Goal: Use online tool/utility: Use online tool/utility

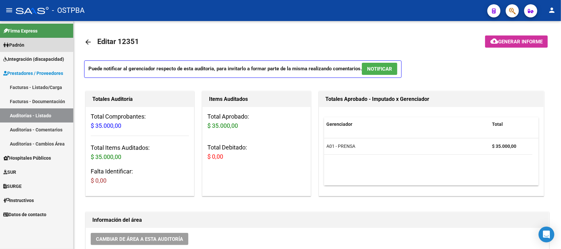
click at [24, 42] on span "Padrón" at bounding box center [13, 44] width 21 height 7
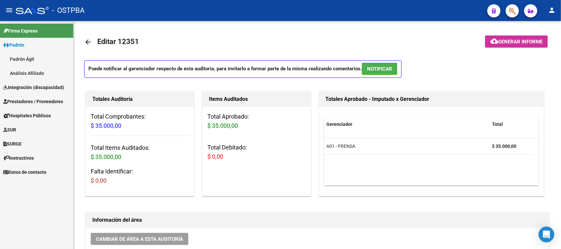
click at [23, 74] on link "Análisis Afiliado" at bounding box center [36, 73] width 73 height 14
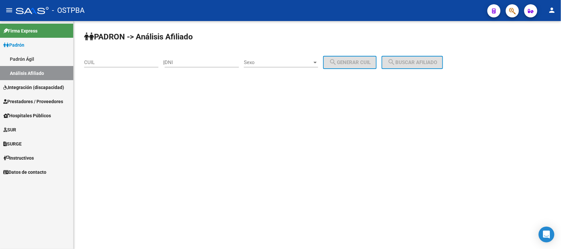
click at [173, 62] on input "DNI" at bounding box center [202, 63] width 74 height 6
paste input "17.898624"
click at [266, 56] on div "Sexo Sexo" at bounding box center [281, 60] width 74 height 14
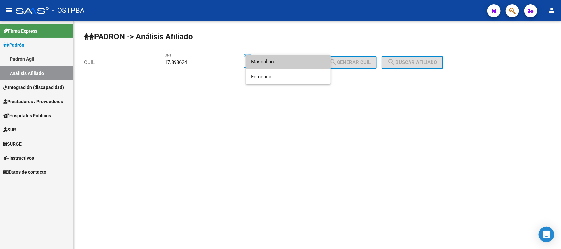
click at [266, 60] on span "Masculino" at bounding box center [288, 62] width 74 height 15
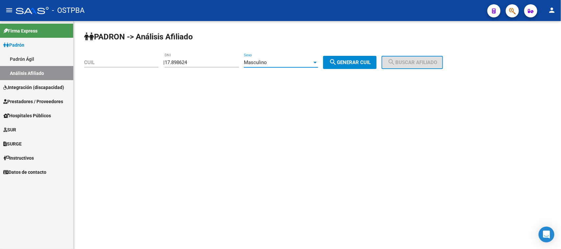
click at [354, 61] on span "search Generar CUIL" at bounding box center [350, 63] width 42 height 6
click at [349, 60] on span "search Generar CUIL" at bounding box center [350, 63] width 42 height 6
click at [355, 61] on span "search Generar CUIL" at bounding box center [350, 63] width 42 height 6
click at [179, 60] on input "17.898624" at bounding box center [202, 63] width 74 height 6
type input "17898624"
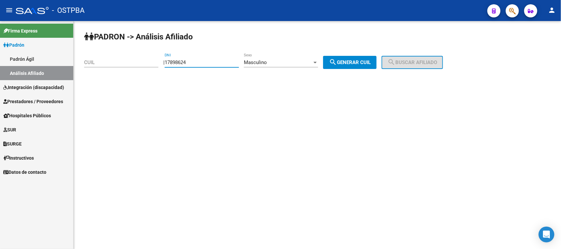
click at [359, 63] on span "search Generar CUIL" at bounding box center [350, 63] width 42 height 6
type input "20-17898624-5"
click at [396, 61] on mat-icon "search" at bounding box center [392, 62] width 8 height 8
